Goal: Task Accomplishment & Management: Use online tool/utility

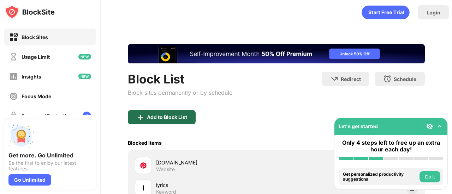
click at [171, 116] on div "Add to Block List" at bounding box center [167, 118] width 40 height 6
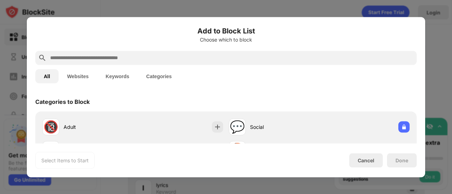
click at [155, 57] on input "text" at bounding box center [231, 58] width 364 height 8
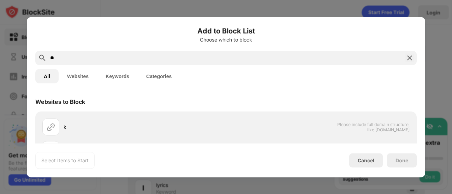
type input "*"
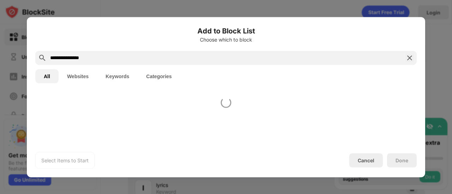
type input "**********"
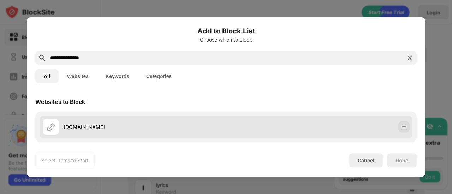
click at [109, 128] on div "[DOMAIN_NAME]" at bounding box center [145, 127] width 162 height 7
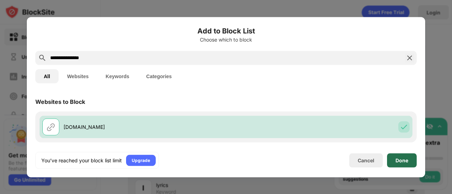
click at [409, 155] on div "Done" at bounding box center [402, 161] width 30 height 14
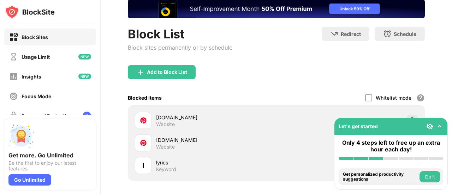
scroll to position [47, 0]
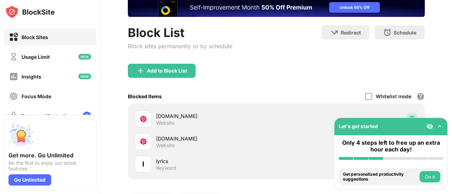
click at [407, 115] on div at bounding box center [411, 119] width 11 height 11
